Goal: Information Seeking & Learning: Find specific fact

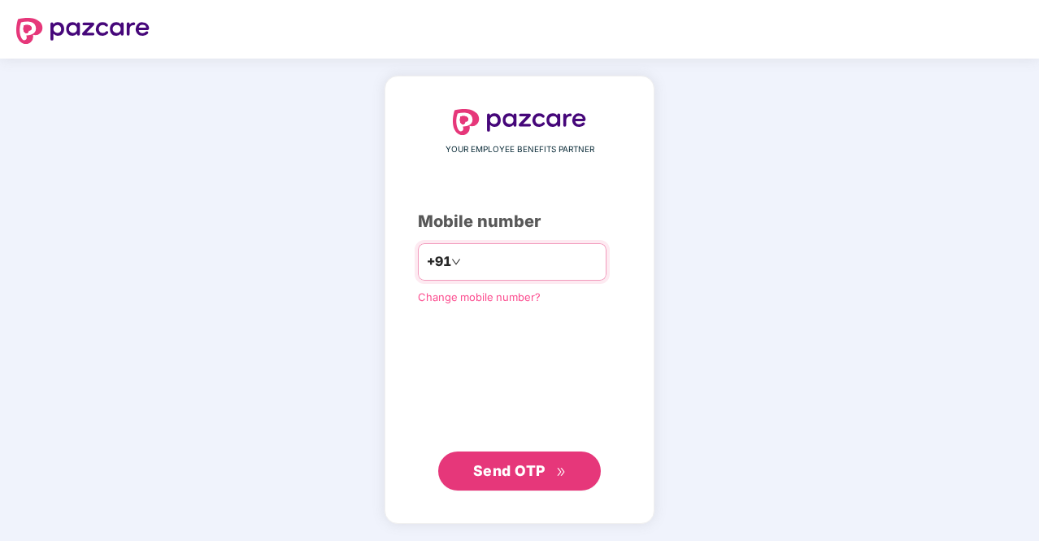
type input "**********"
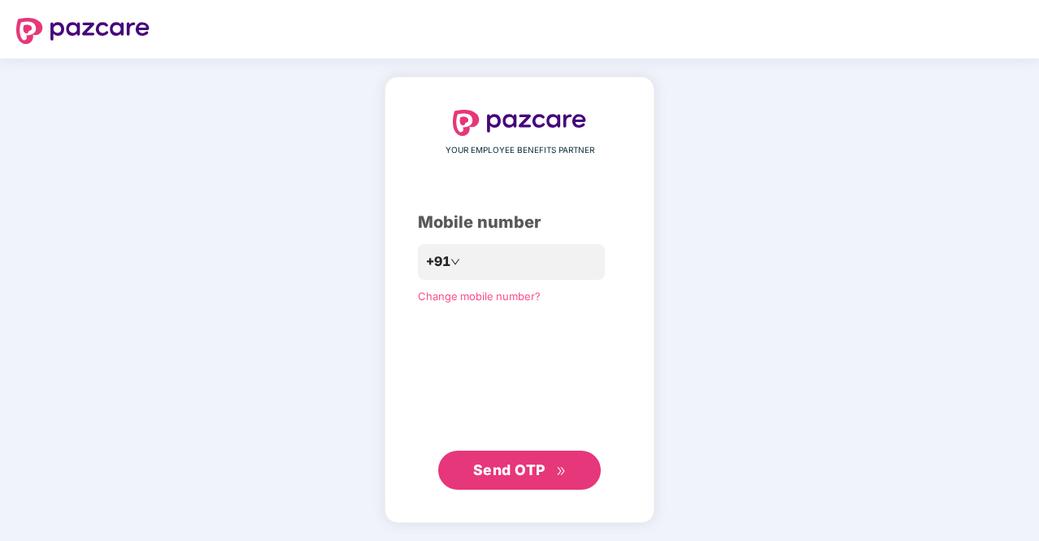
click at [520, 468] on span "Send OTP" at bounding box center [509, 469] width 72 height 17
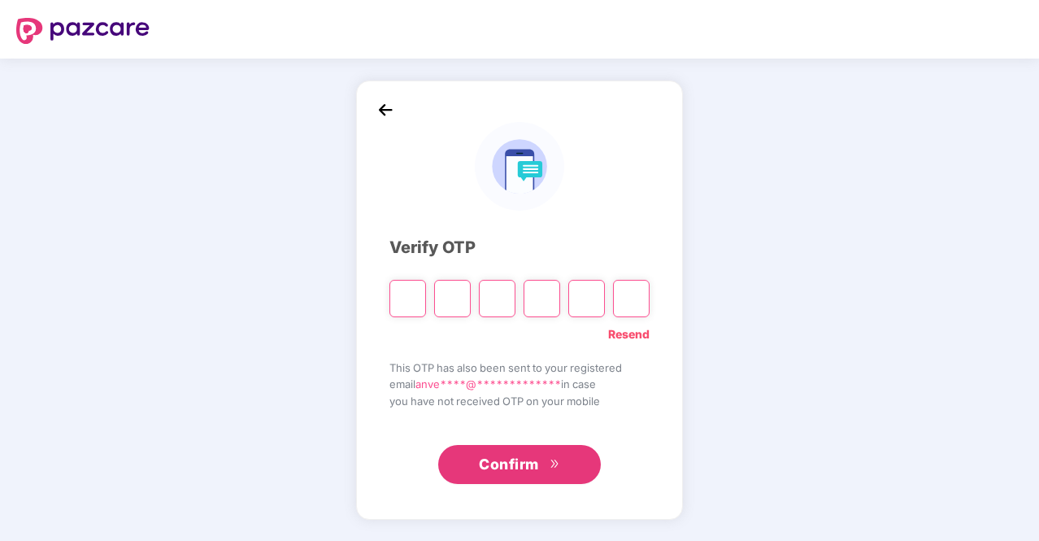
type input "*"
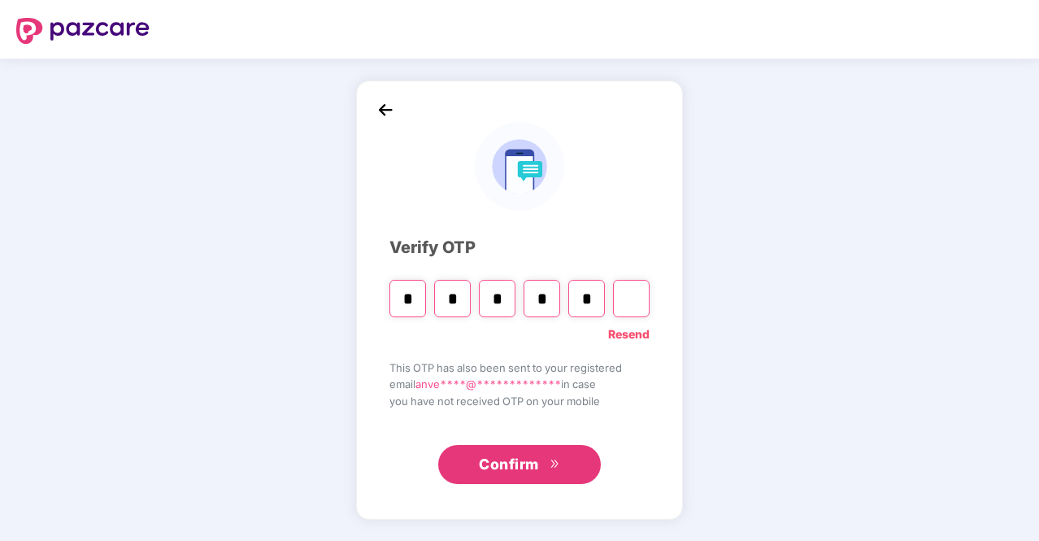
type input "*"
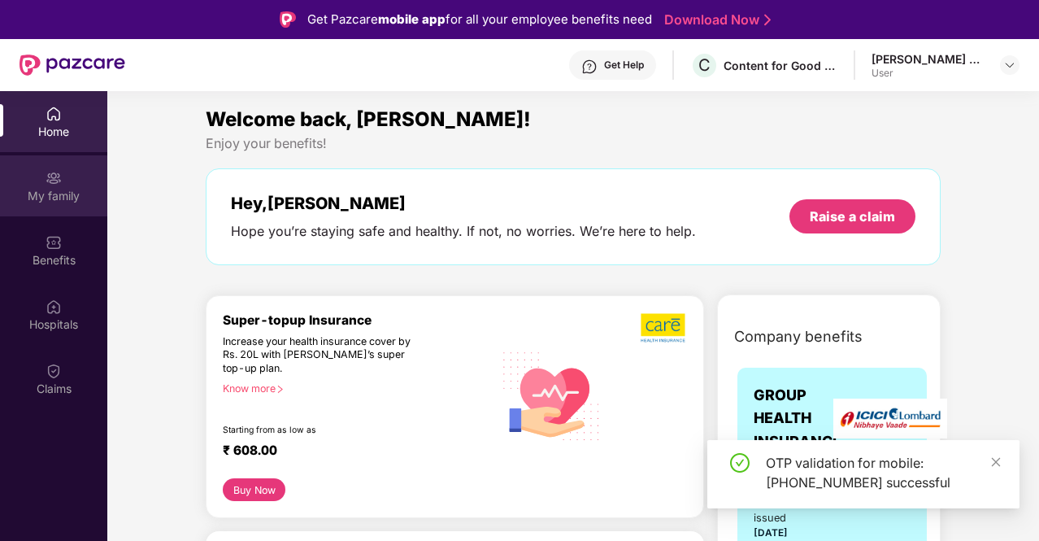
click at [76, 196] on div "My family" at bounding box center [53, 196] width 107 height 16
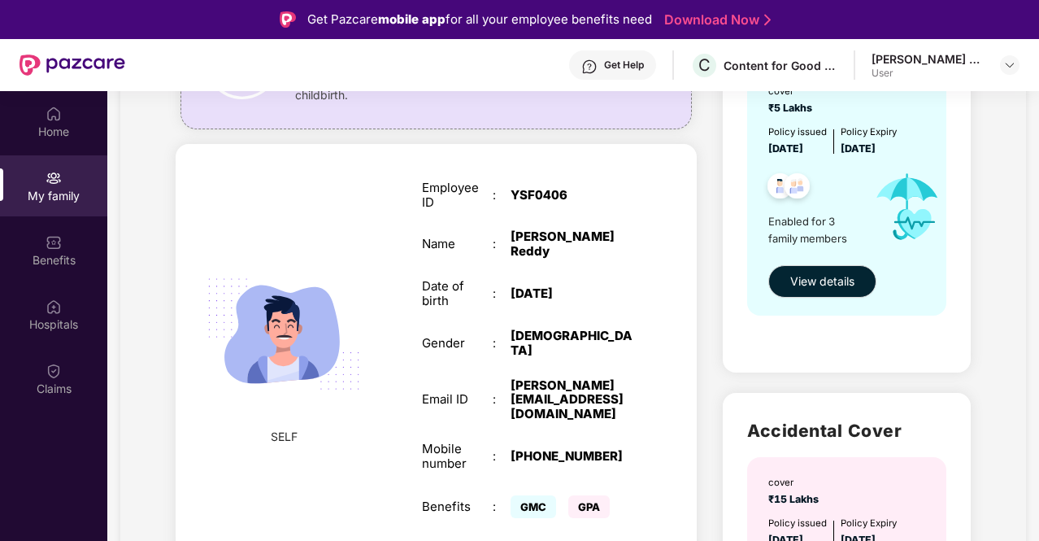
scroll to position [209, 0]
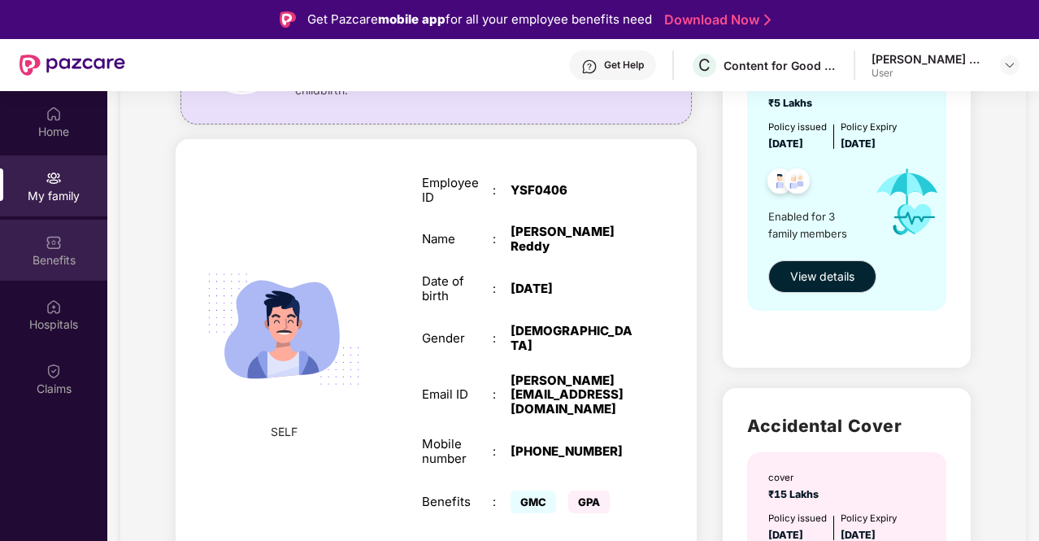
click at [58, 250] on div "Benefits" at bounding box center [53, 250] width 107 height 61
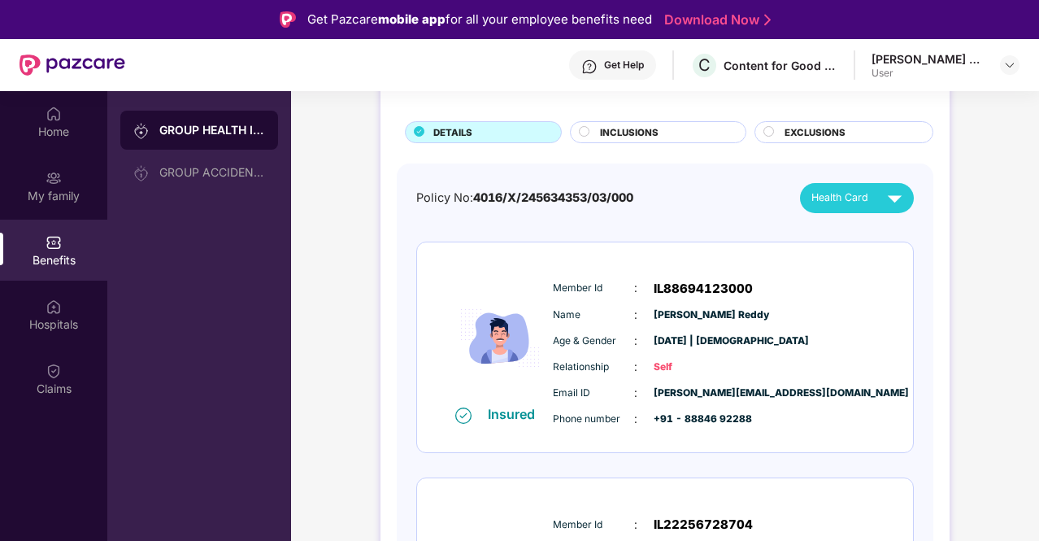
scroll to position [81, 0]
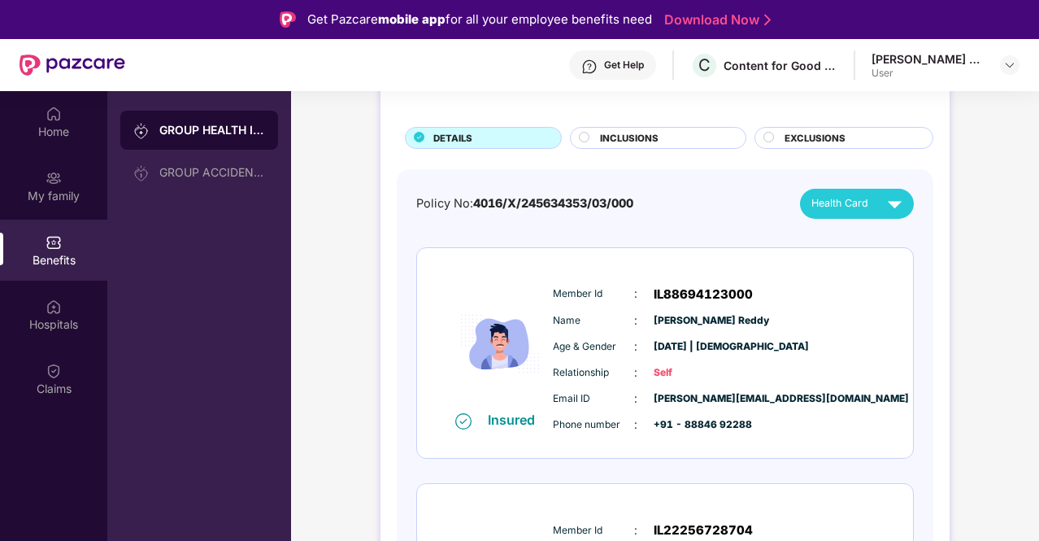
click at [615, 133] on span "INCLUSIONS" at bounding box center [629, 138] width 59 height 15
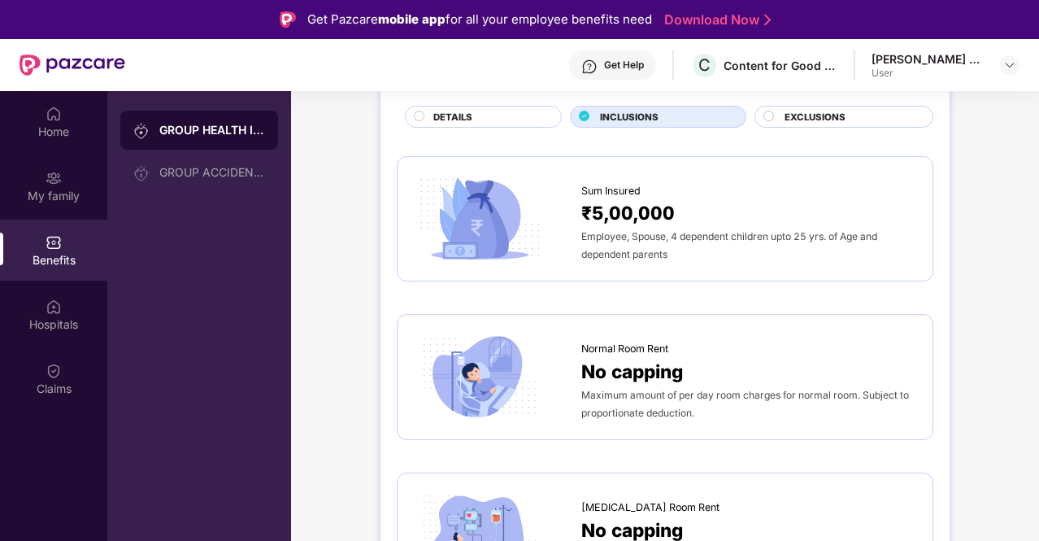
scroll to position [0, 0]
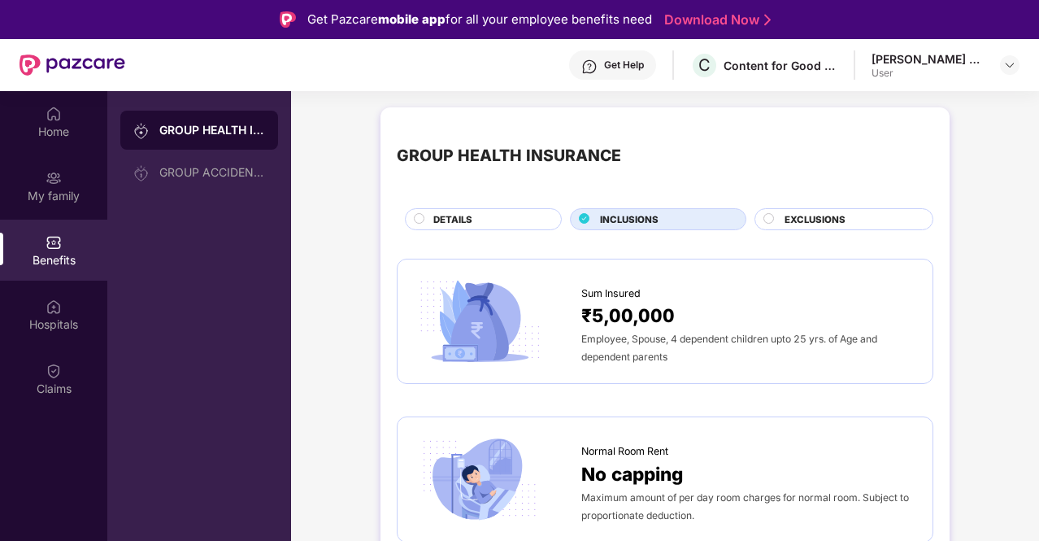
click at [831, 215] on span "EXCLUSIONS" at bounding box center [815, 219] width 61 height 15
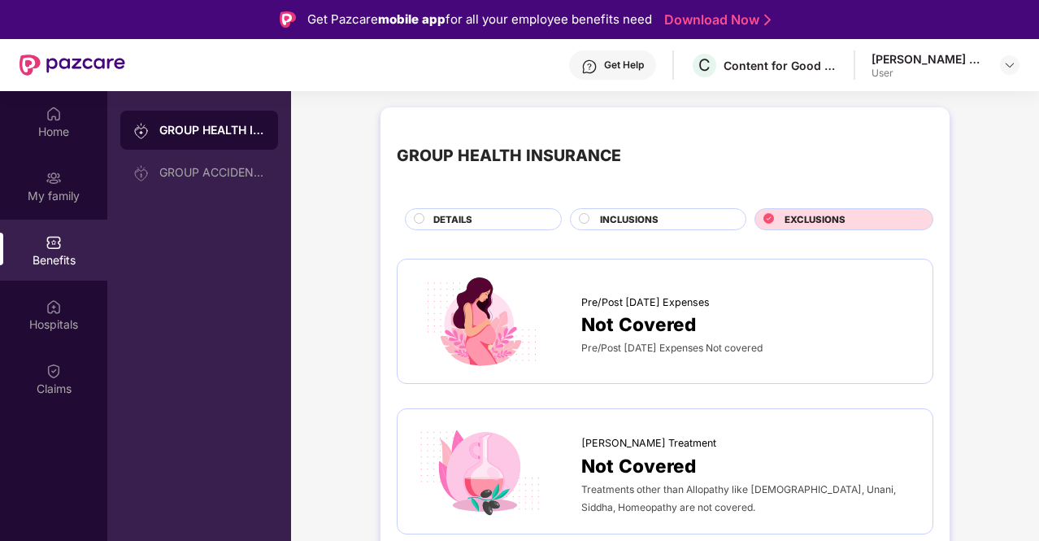
click at [621, 216] on span "INCLUSIONS" at bounding box center [629, 219] width 59 height 15
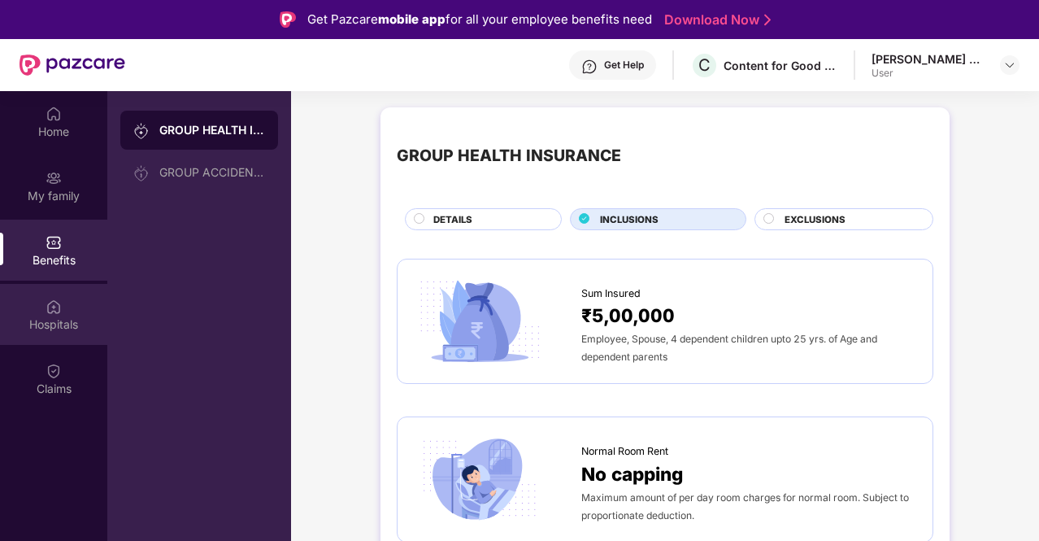
click at [60, 328] on div "Hospitals" at bounding box center [53, 324] width 107 height 16
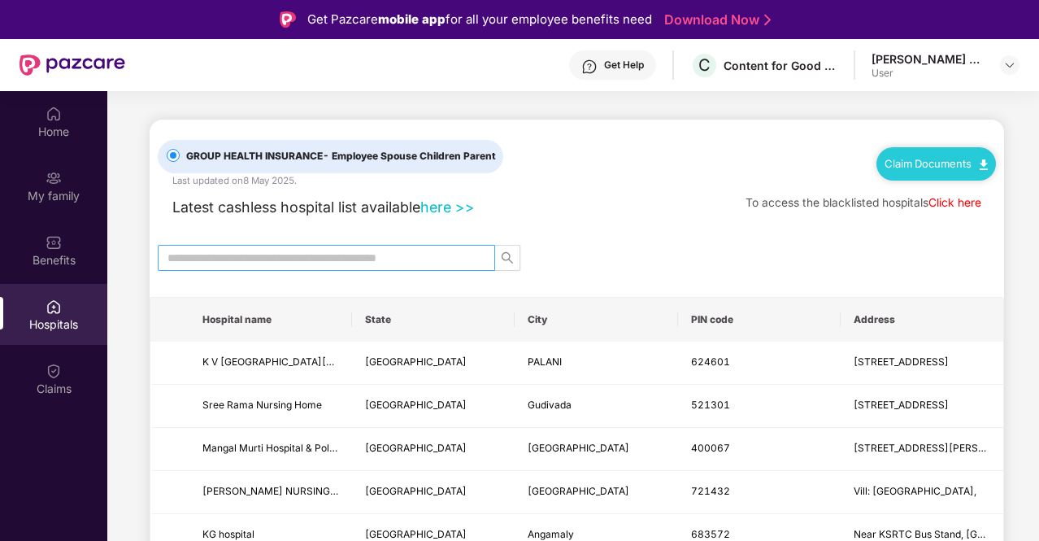
click at [374, 250] on input "text" at bounding box center [320, 258] width 305 height 18
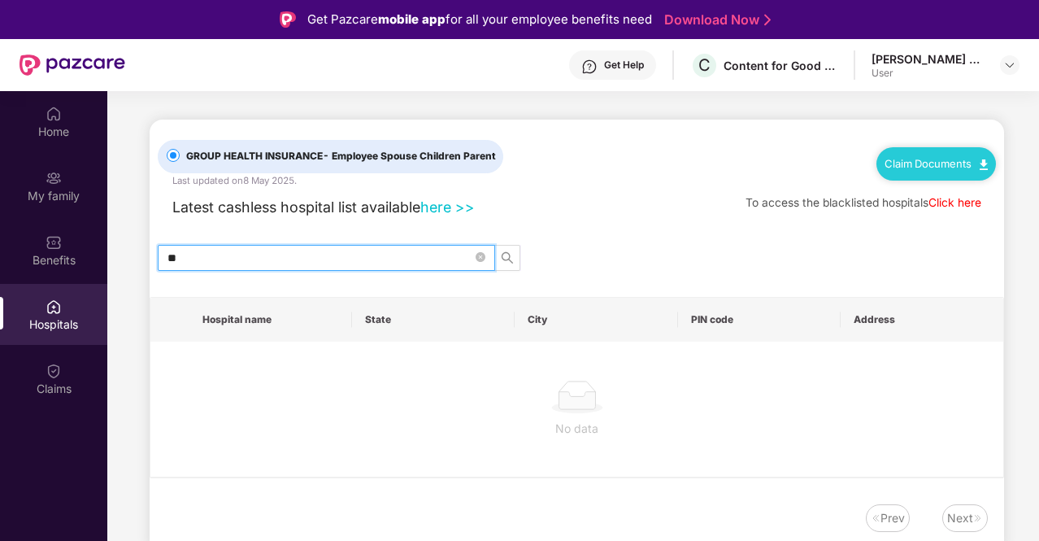
type input "*"
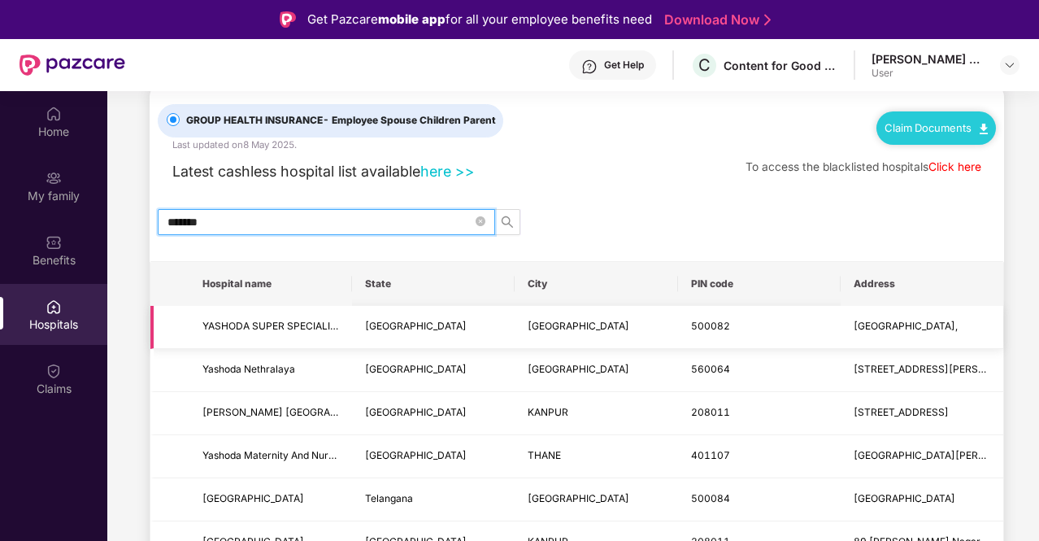
scroll to position [37, 0]
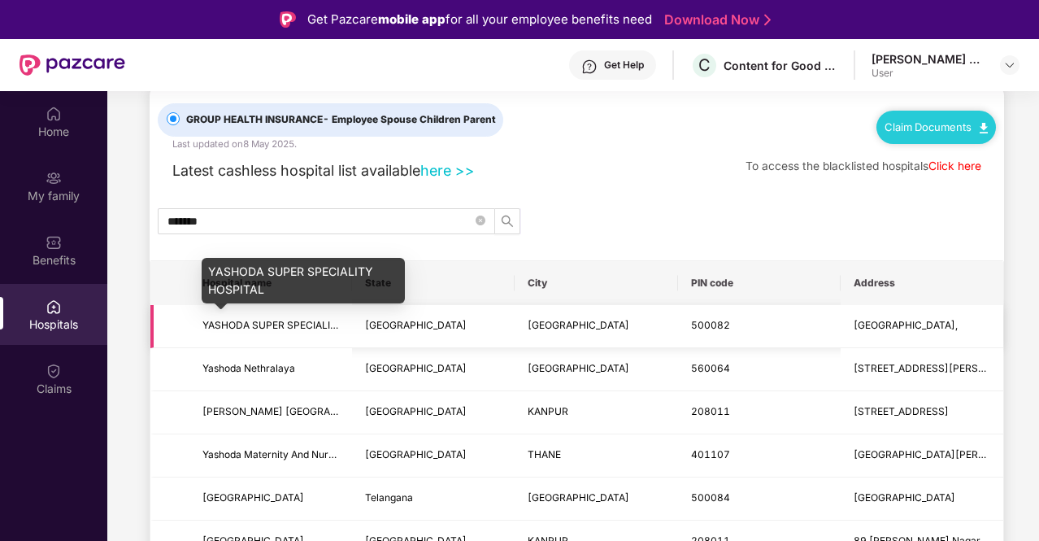
click at [268, 323] on span "YASHODA SUPER SPECIALITY HOSPITAL" at bounding box center [298, 325] width 191 height 12
click at [301, 316] on td "YASHODA SUPER SPECIALITY HOSPITAL" at bounding box center [270, 326] width 163 height 43
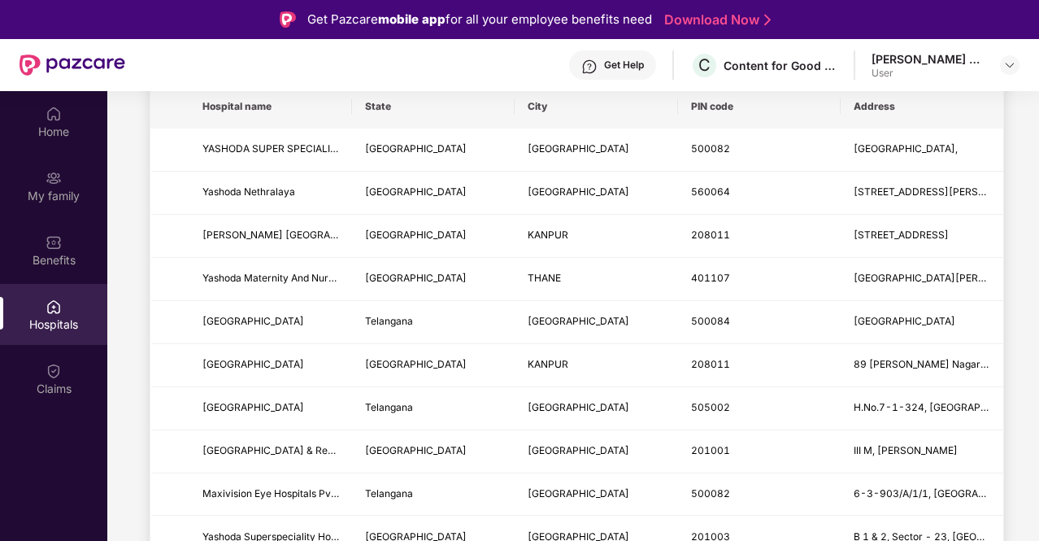
click at [448, 258] on td "[GEOGRAPHIC_DATA]" at bounding box center [433, 279] width 163 height 43
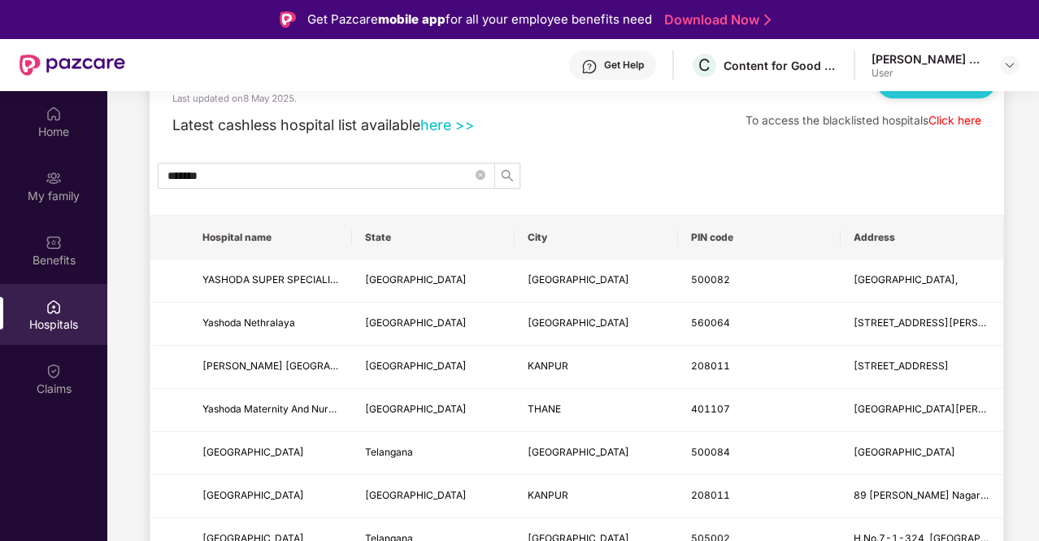
scroll to position [81, 0]
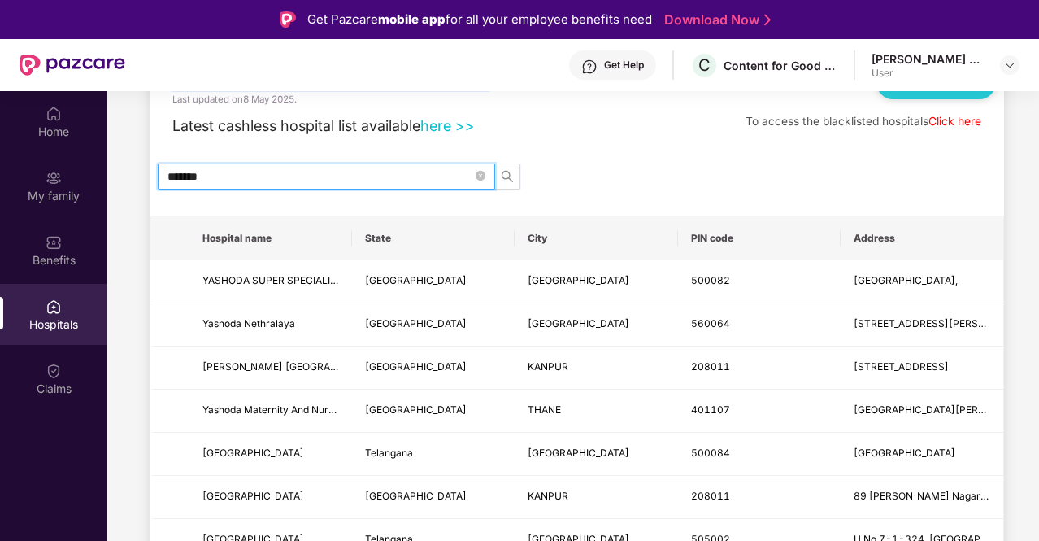
click at [245, 171] on input "*******" at bounding box center [320, 177] width 305 height 18
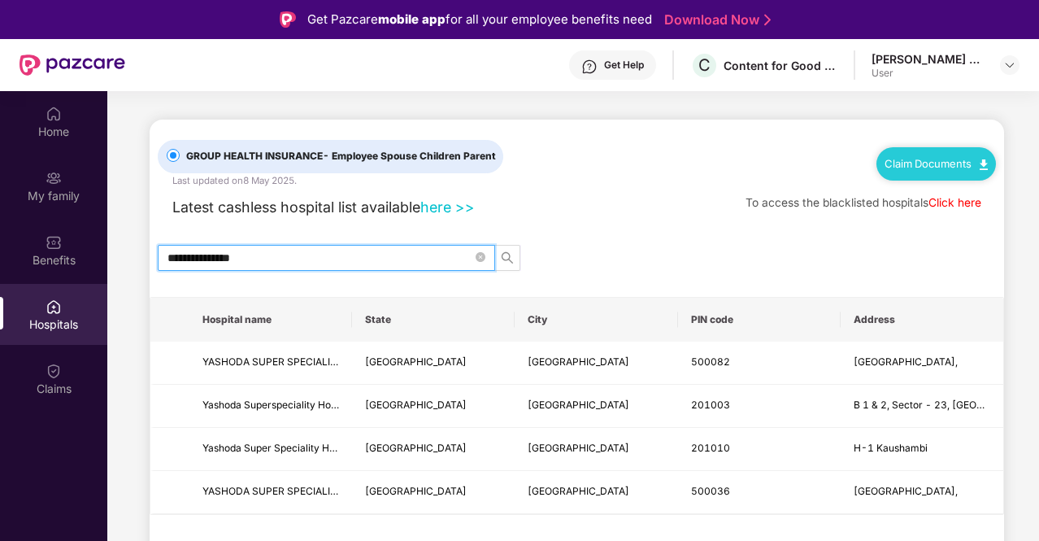
scroll to position [0, 0]
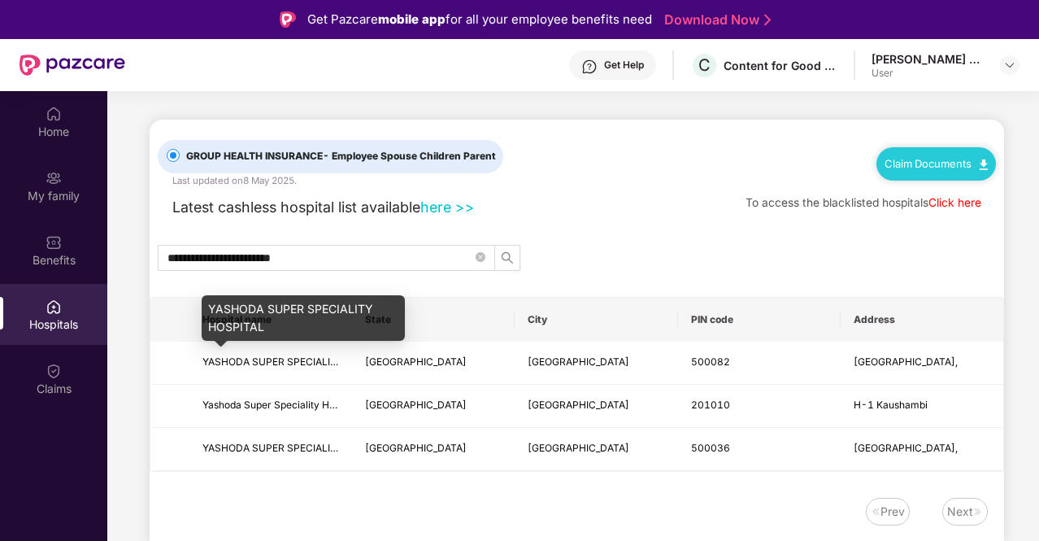
click at [255, 325] on div "YASHODA SUPER SPECIALITY HOSPITAL" at bounding box center [303, 318] width 203 height 46
copy div "YASHODA SUPER SPECIALITY HOSPITAL"
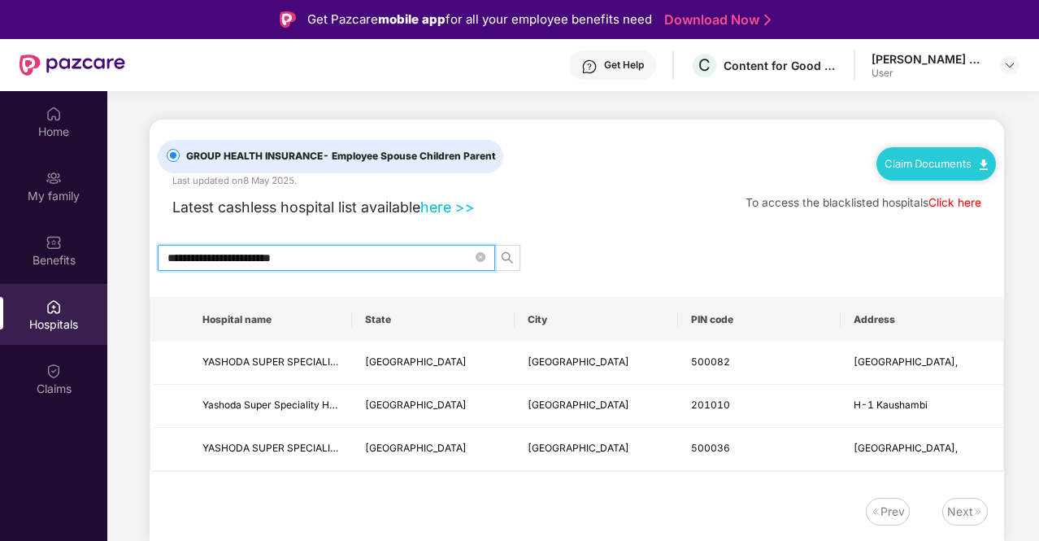
drag, startPoint x: 338, startPoint y: 251, endPoint x: 146, endPoint y: 235, distance: 192.6
click at [146, 235] on main "**********" at bounding box center [573, 332] width 932 height 483
paste input "*********"
click at [512, 255] on icon "search" at bounding box center [507, 257] width 13 height 13
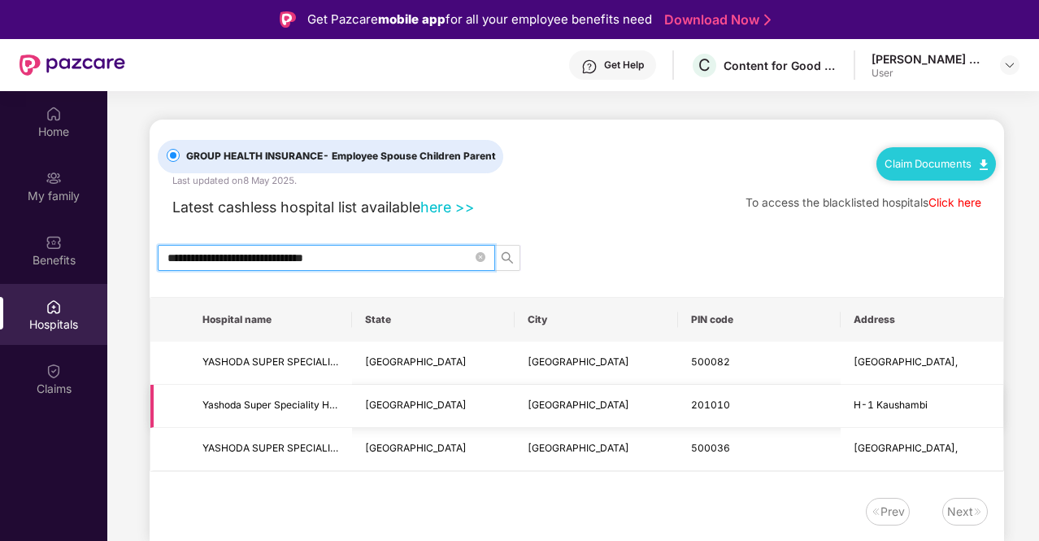
type input "**********"
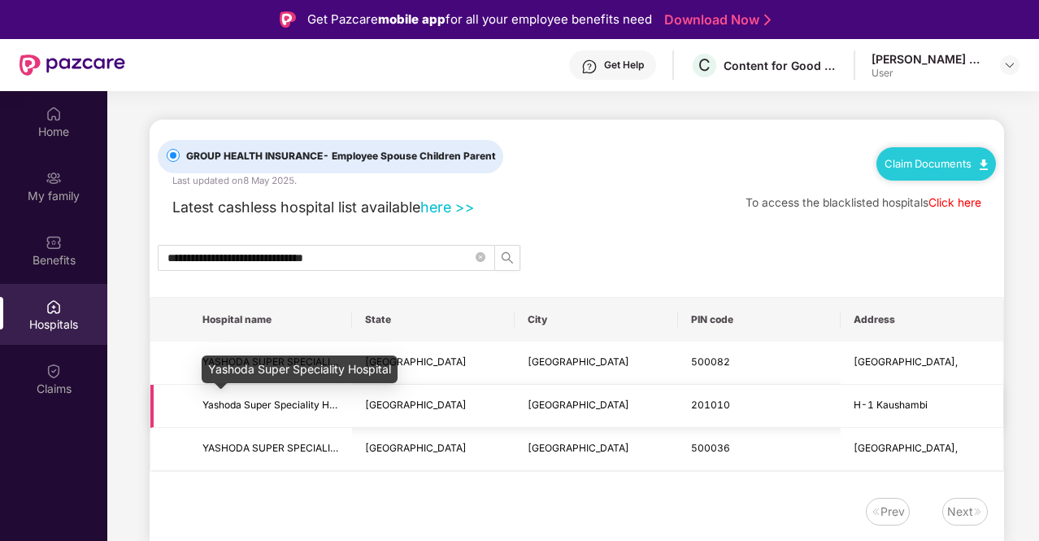
click at [288, 405] on span "Yashoda Super Speciality Hospital" at bounding box center [281, 405] width 157 height 12
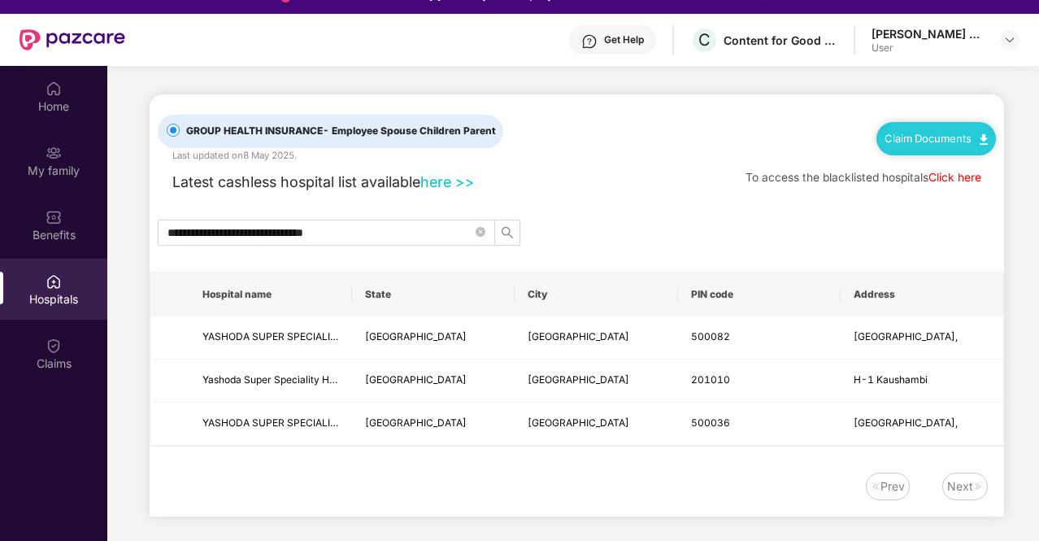
scroll to position [33, 0]
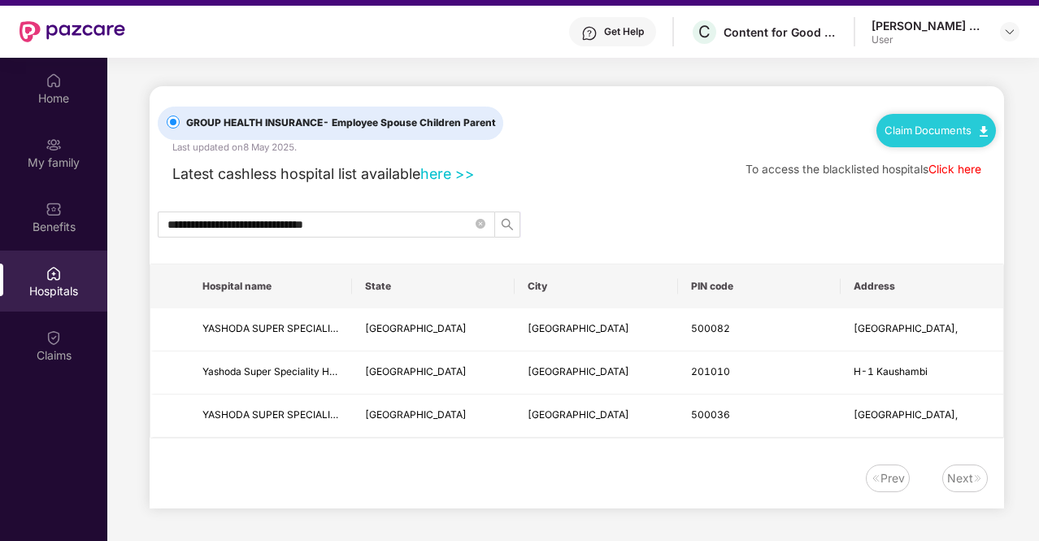
click at [445, 172] on link "here >>" at bounding box center [447, 173] width 54 height 17
click at [691, 328] on span "500082" at bounding box center [710, 328] width 39 height 12
copy span "500082"
